Goal: Navigation & Orientation: Find specific page/section

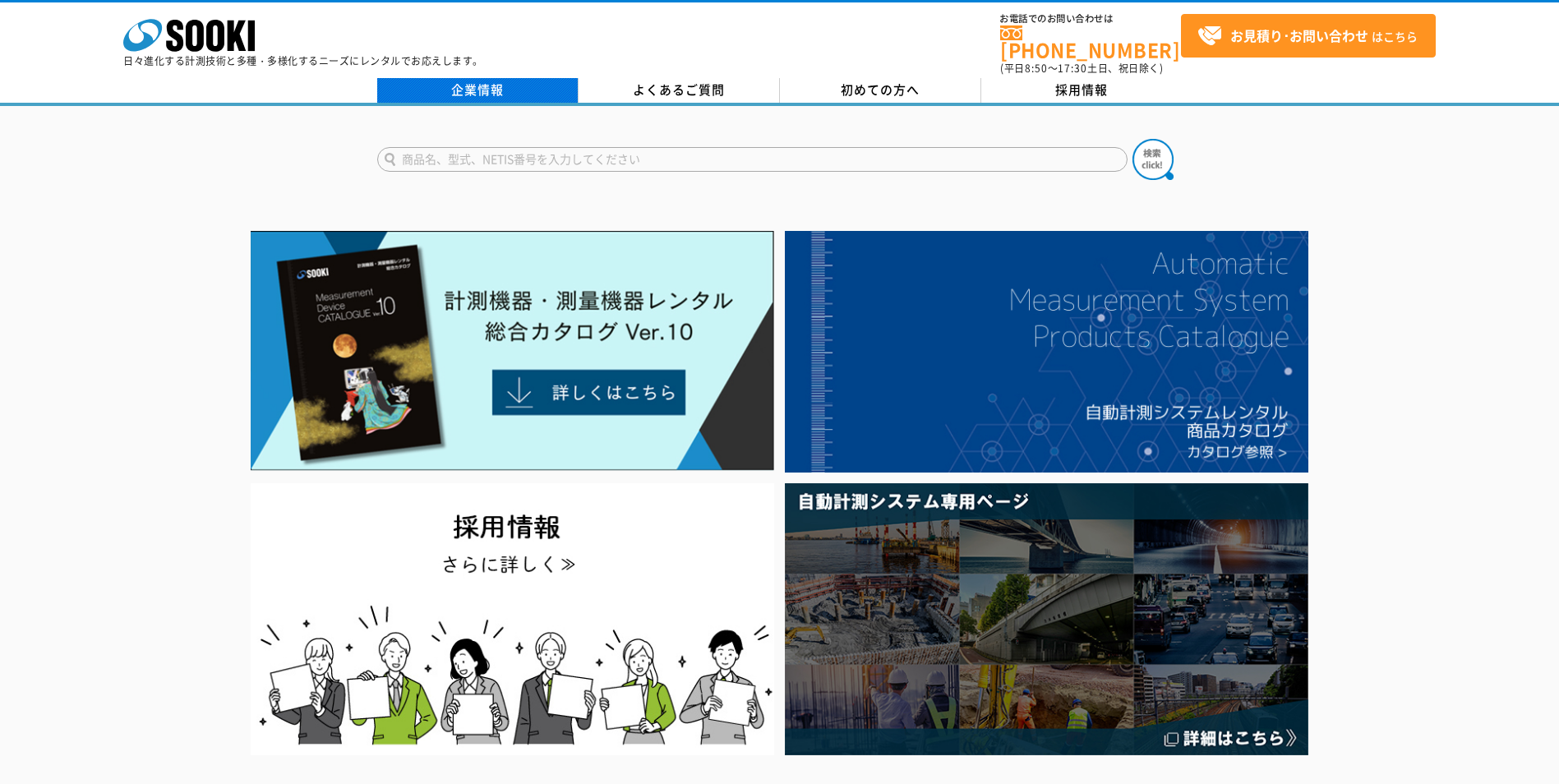
click at [486, 82] on link "企業情報" at bounding box center [477, 90] width 201 height 25
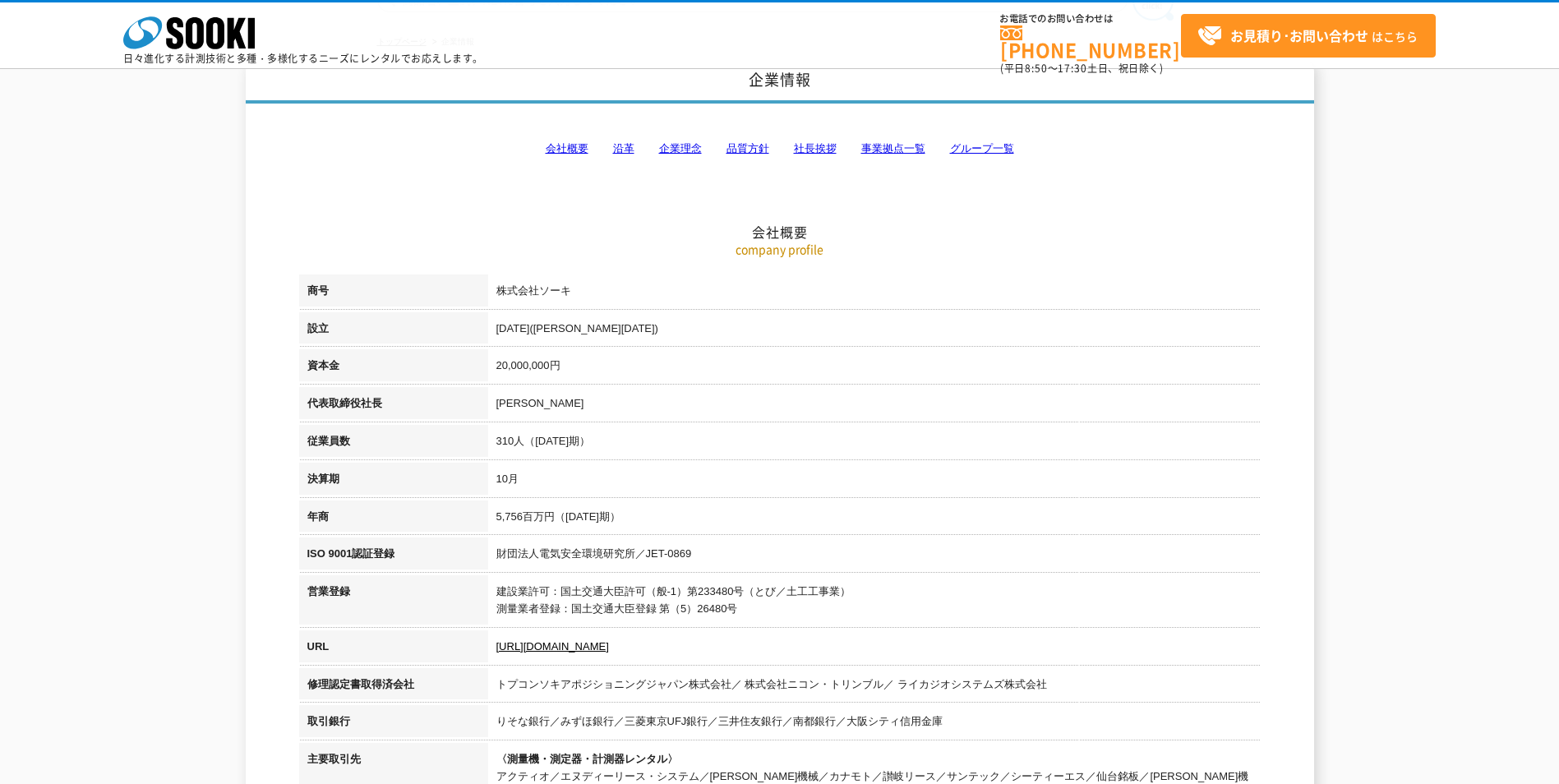
scroll to position [82, 0]
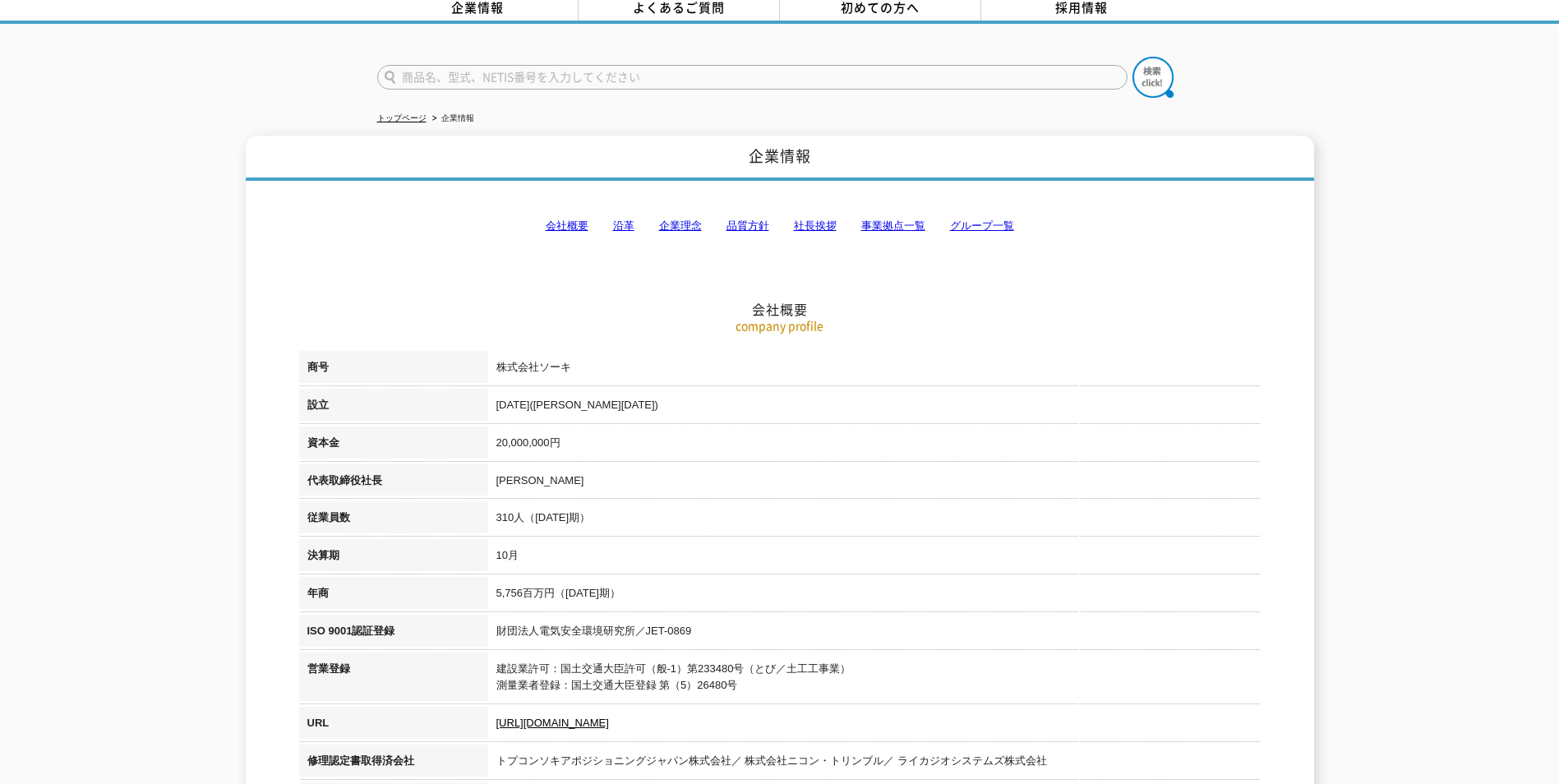
click at [903, 219] on link "事業拠点一覧" at bounding box center [893, 225] width 64 height 12
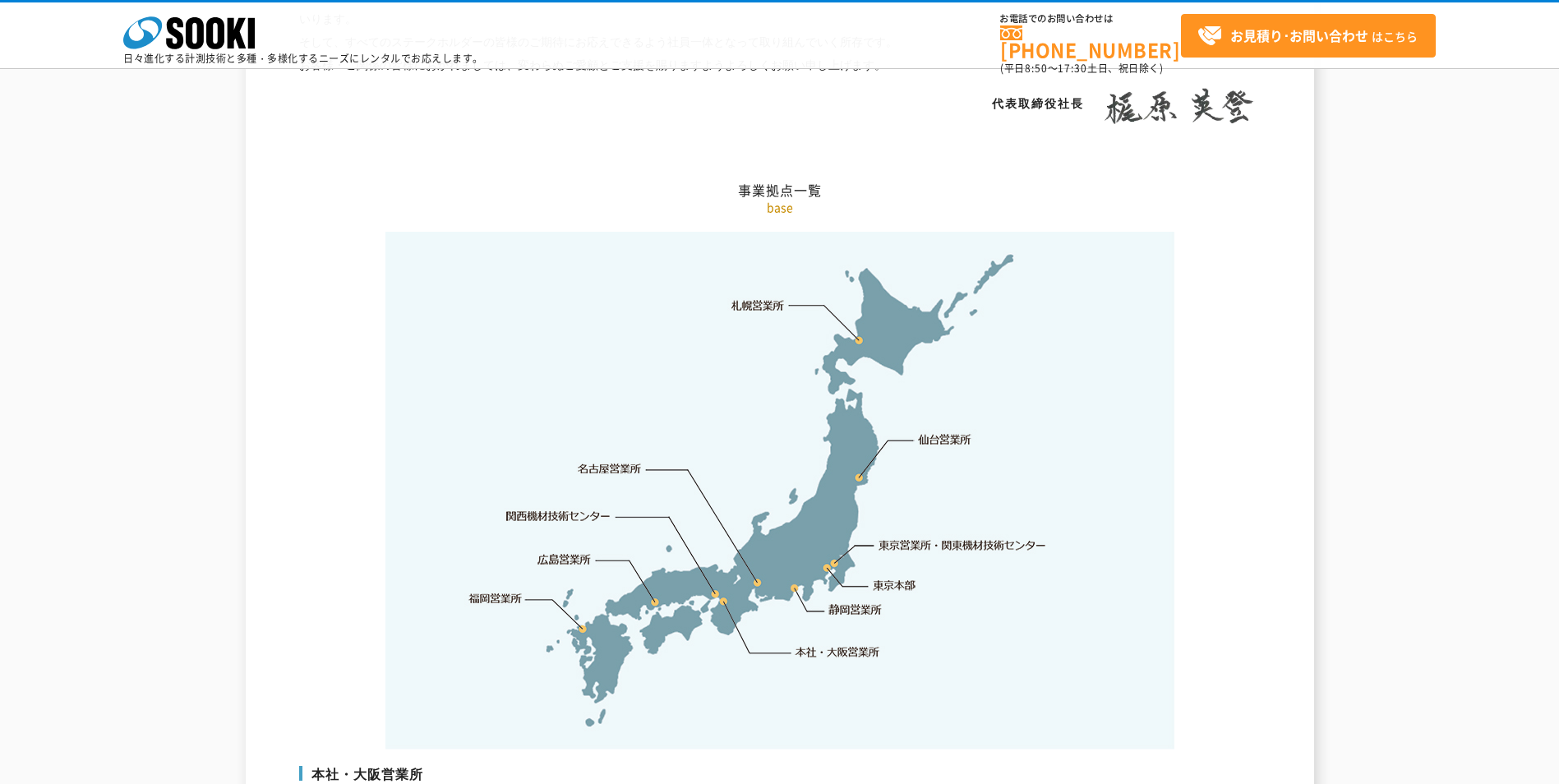
scroll to position [3217, 0]
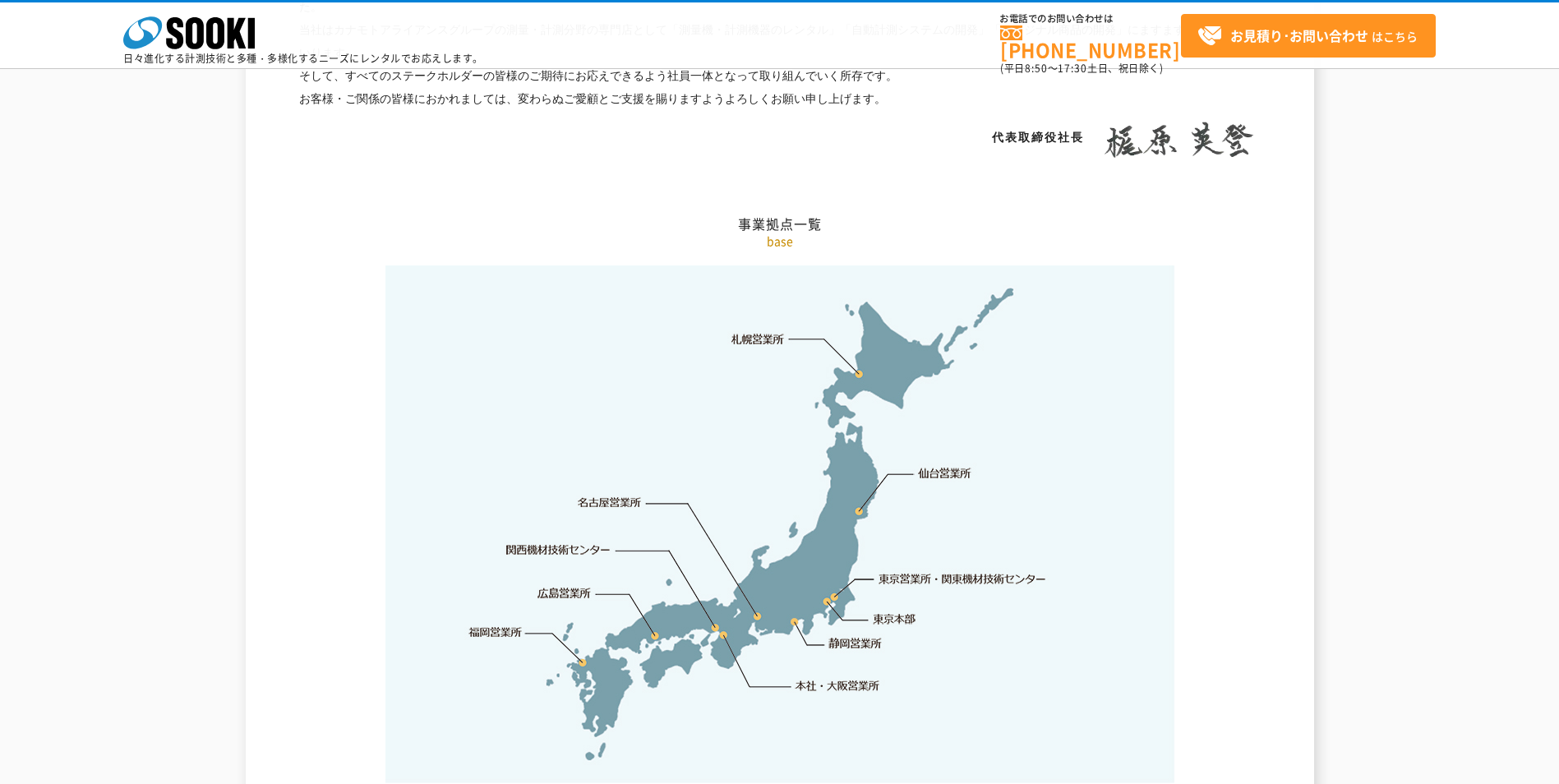
click at [577, 541] on link "関西機材技術センター" at bounding box center [558, 549] width 104 height 17
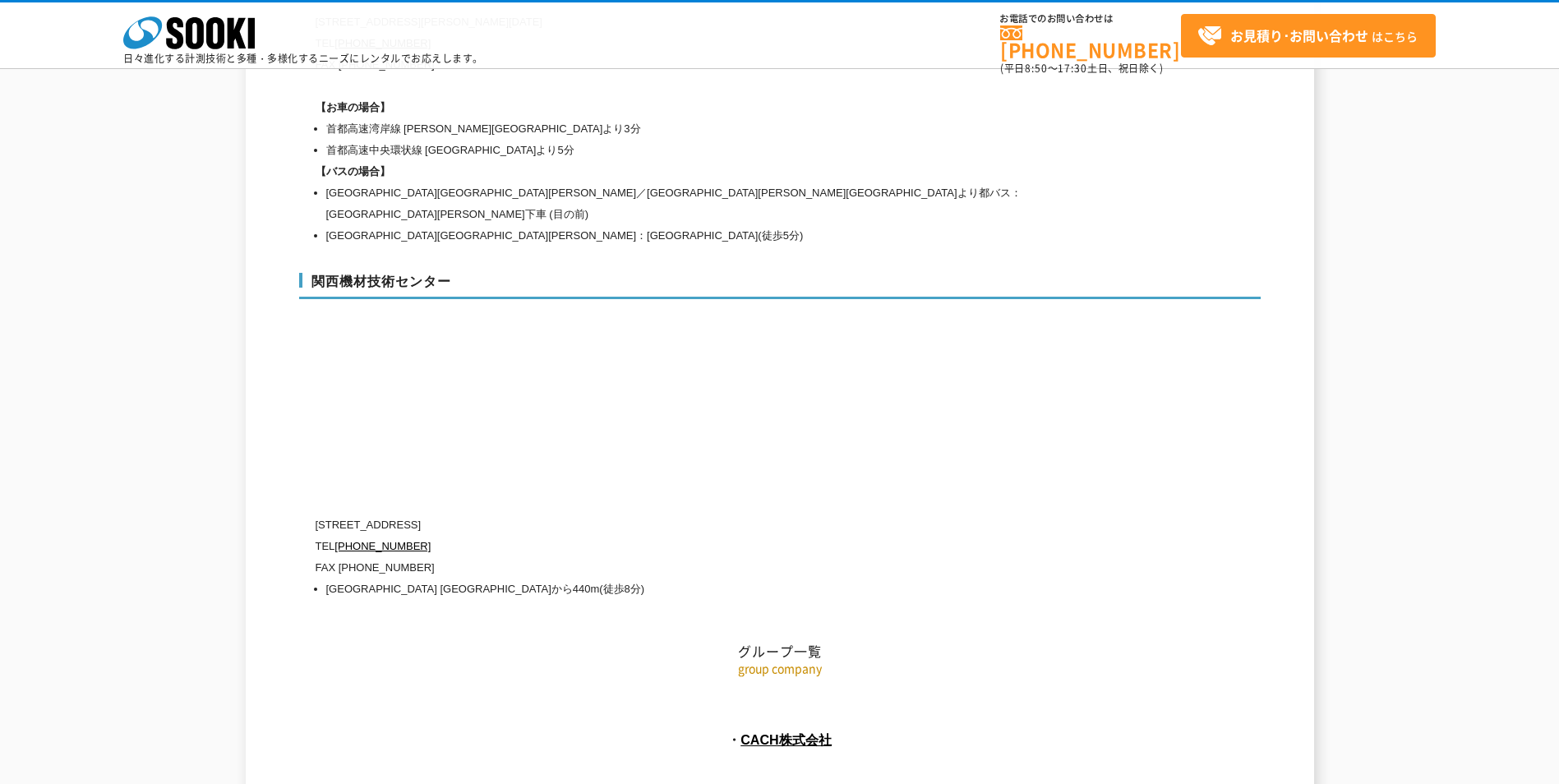
scroll to position [7263, 0]
